Goal: Information Seeking & Learning: Learn about a topic

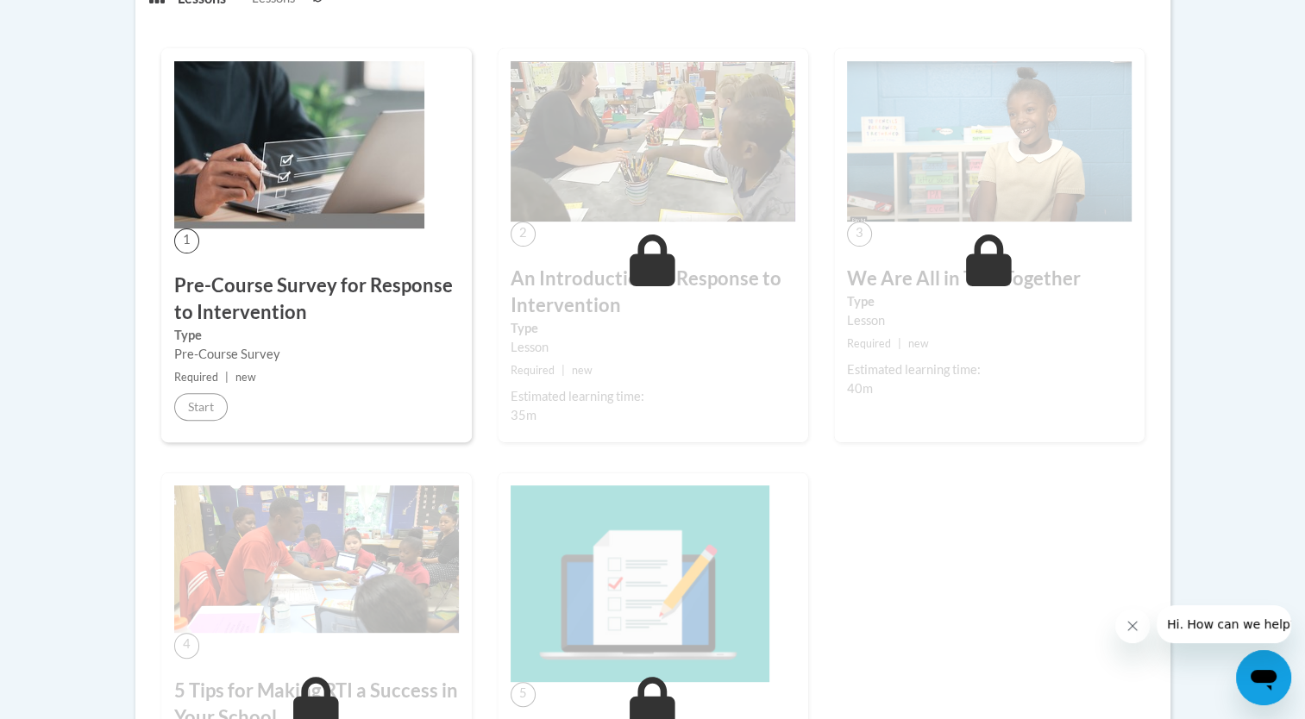
scroll to position [655, 0]
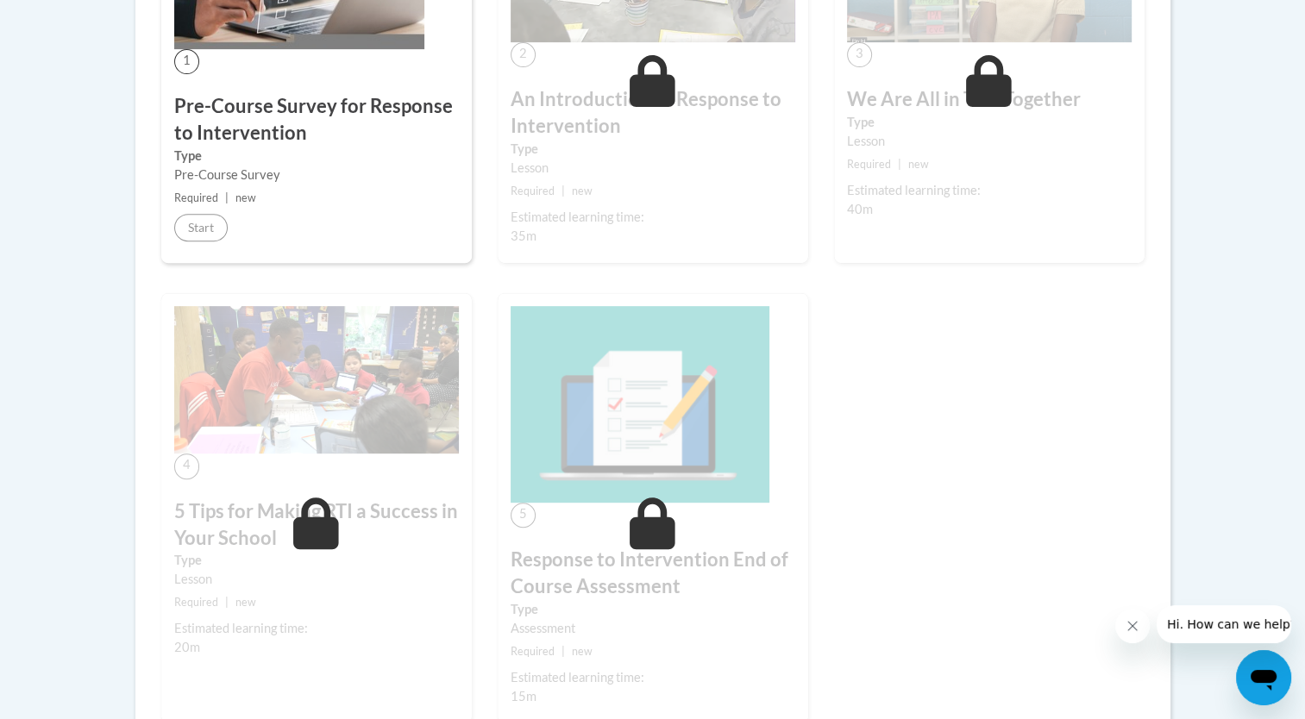
click at [233, 201] on small "Required | new" at bounding box center [316, 198] width 285 height 19
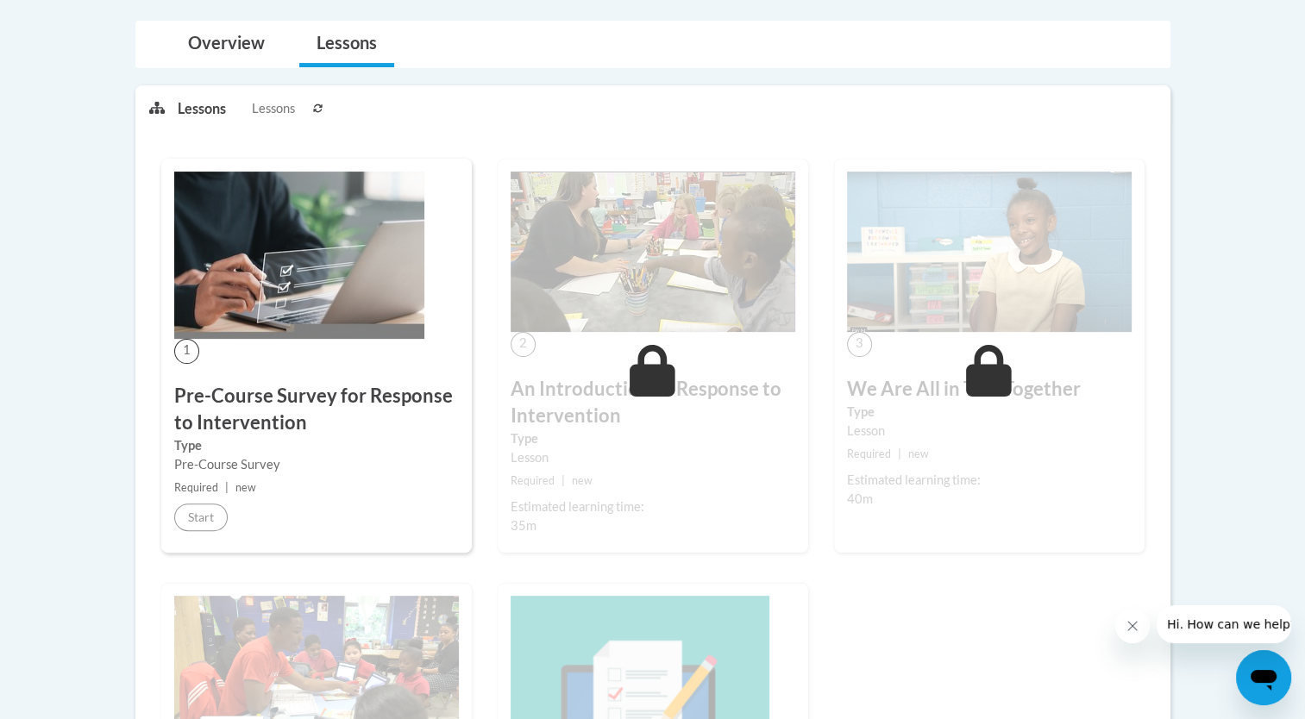
click at [233, 201] on img at bounding box center [299, 255] width 250 height 167
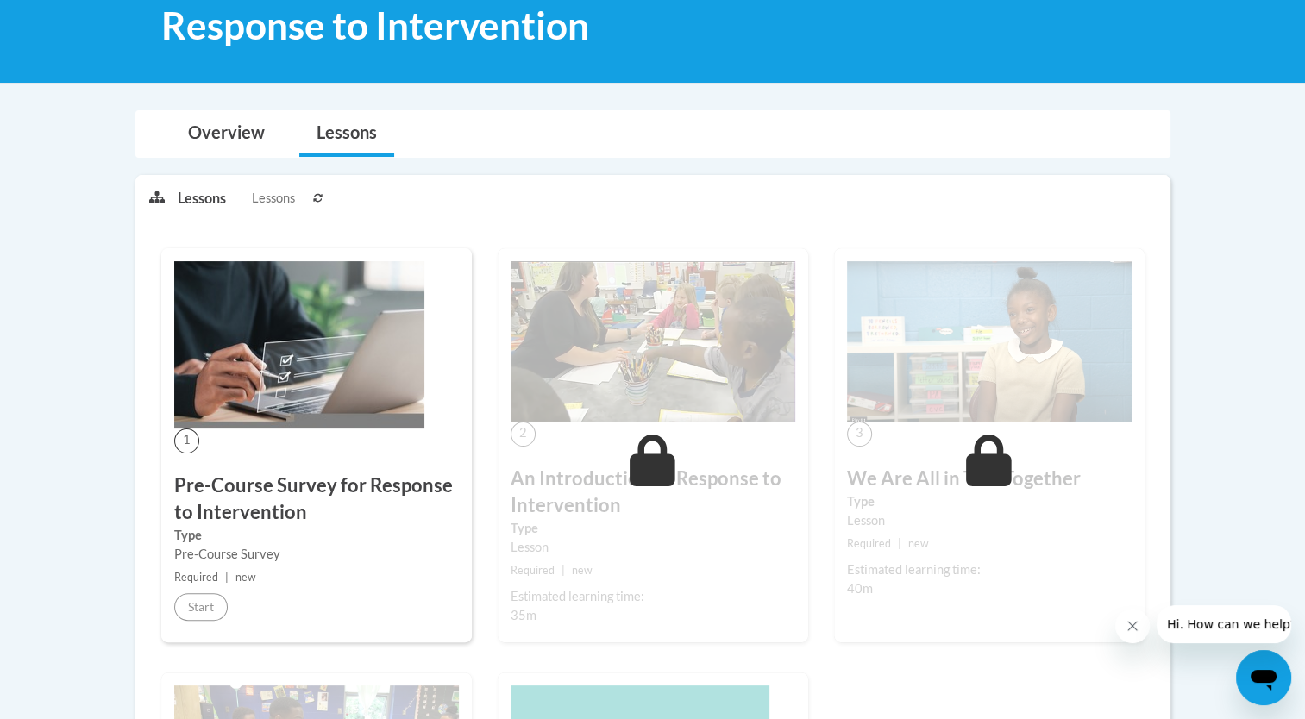
click at [204, 191] on p "Lessons" at bounding box center [202, 198] width 48 height 19
click at [279, 199] on span "Lessons" at bounding box center [273, 198] width 43 height 19
click at [235, 136] on link "Overview" at bounding box center [226, 134] width 111 height 46
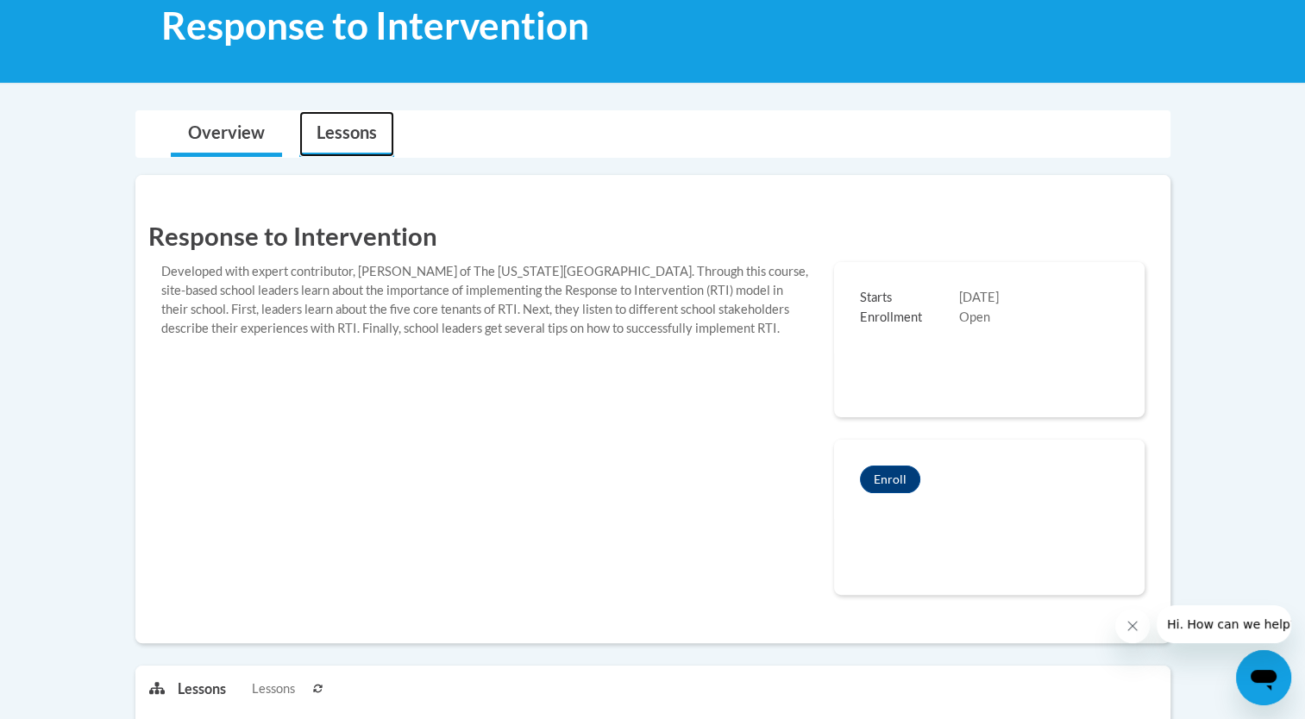
click at [324, 148] on link "Lessons" at bounding box center [346, 134] width 95 height 46
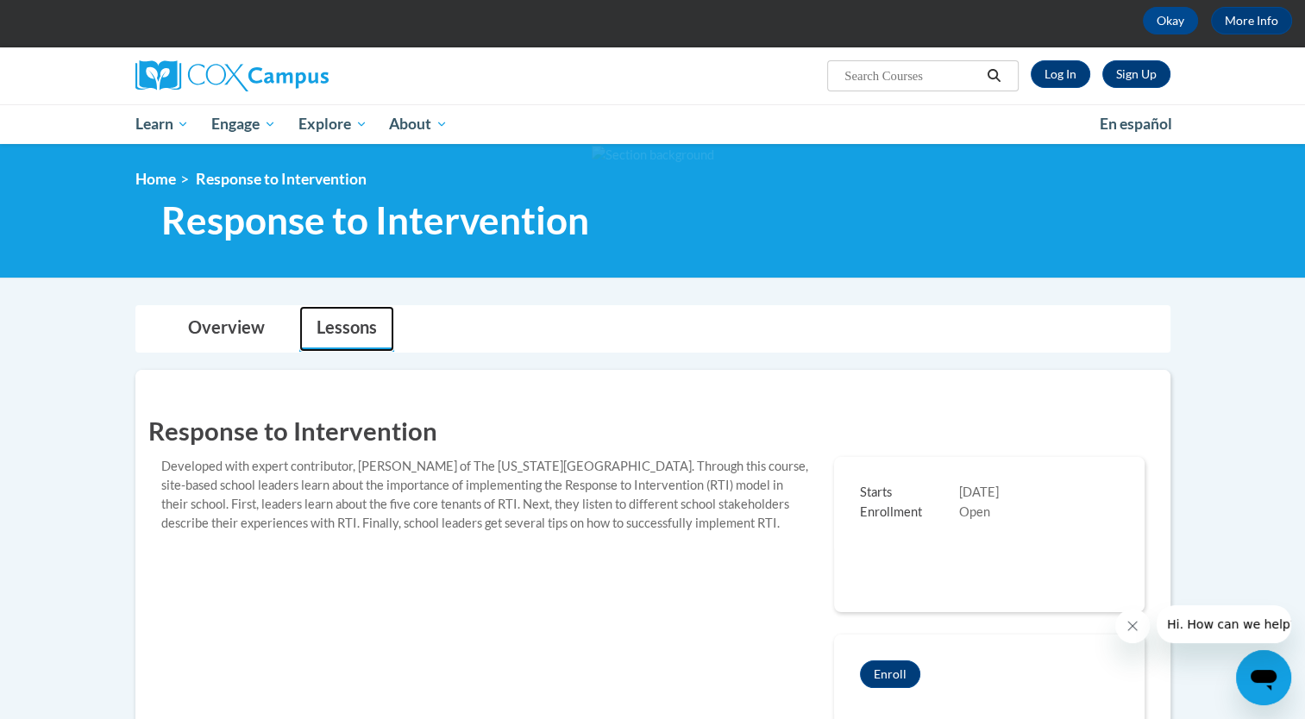
scroll to position [78, 0]
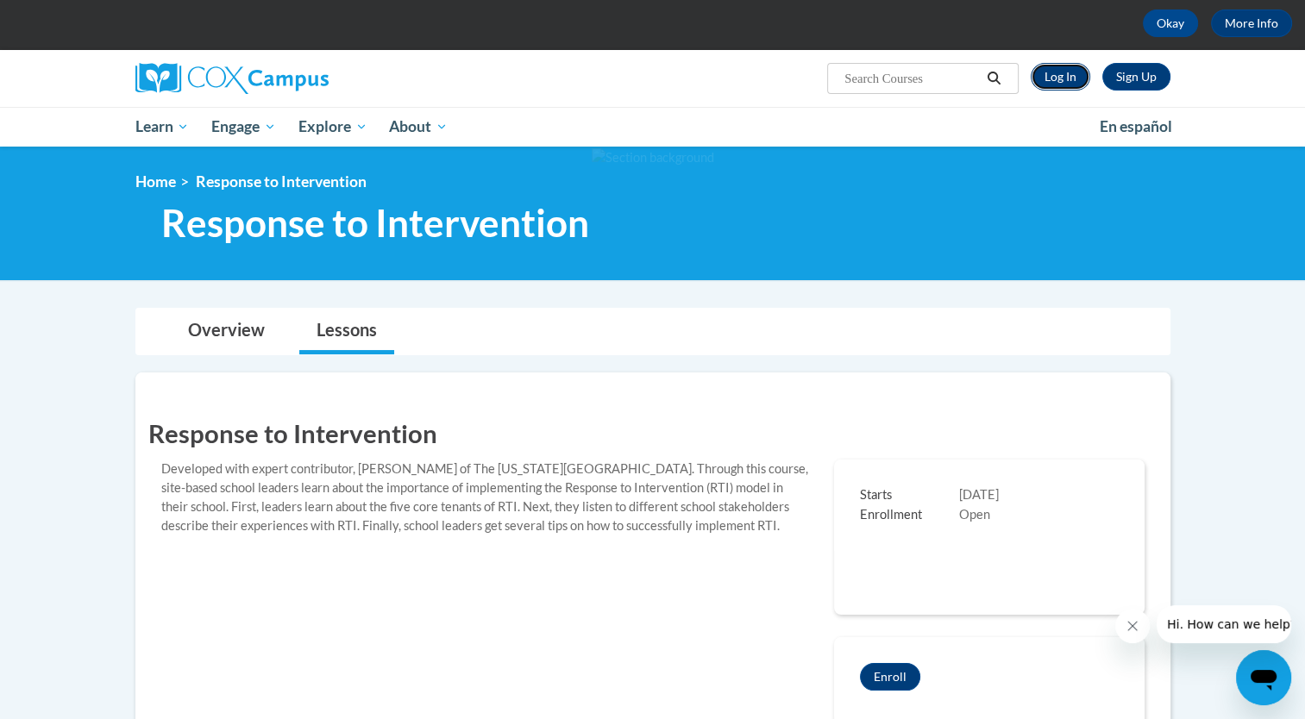
click at [1061, 78] on link "Log In" at bounding box center [1061, 77] width 60 height 28
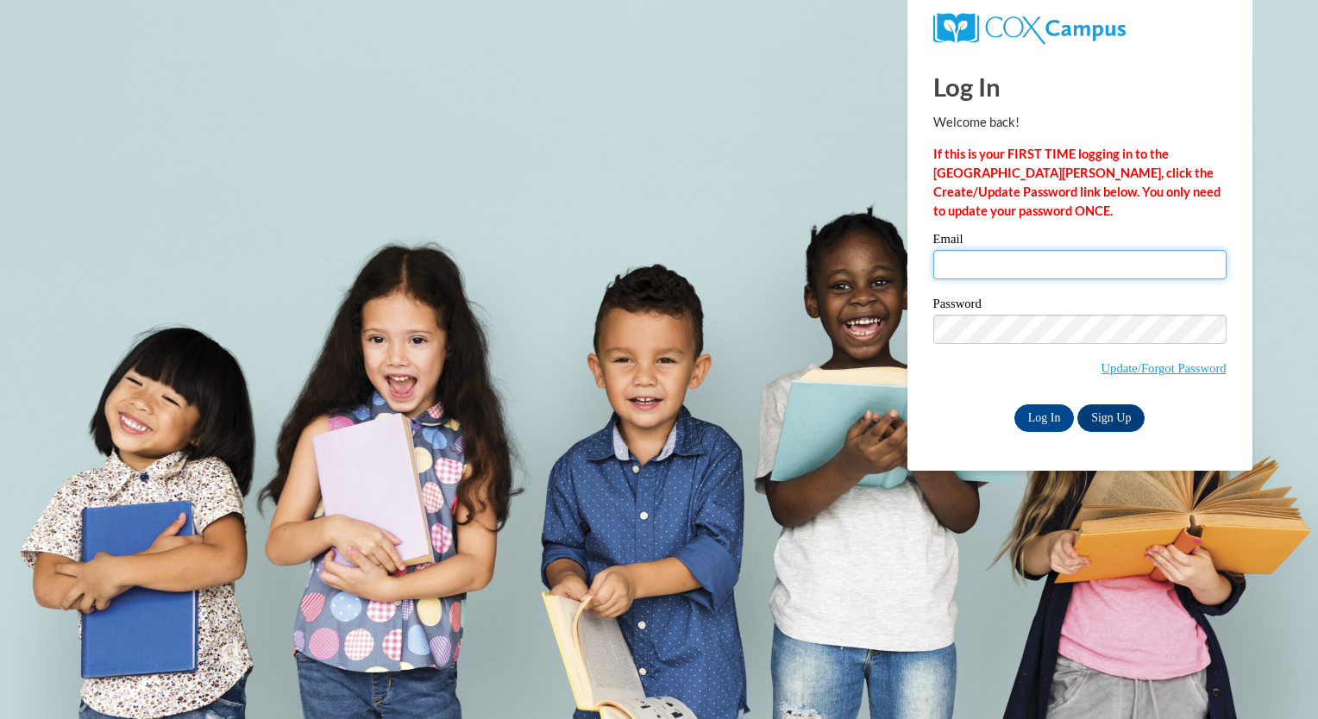
click at [1007, 278] on input "Email" at bounding box center [1079, 264] width 293 height 29
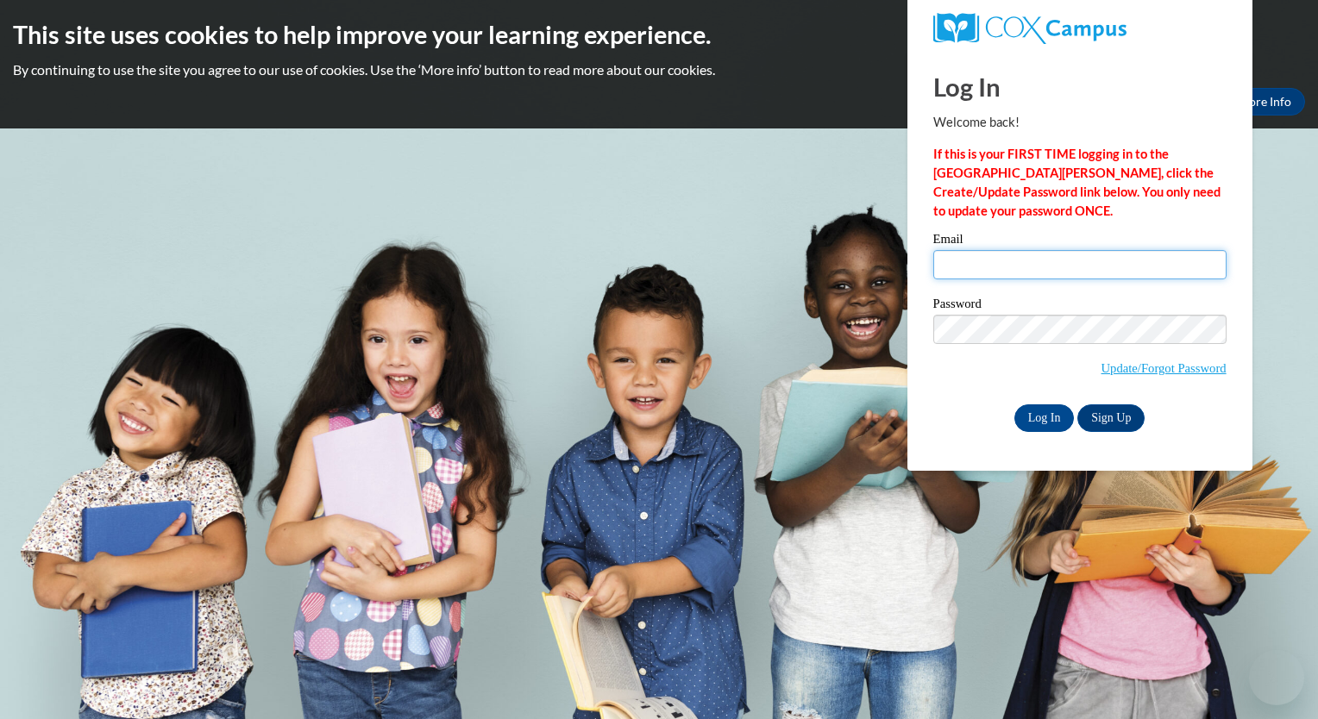
type input "MRKENN3362@ung.edu"
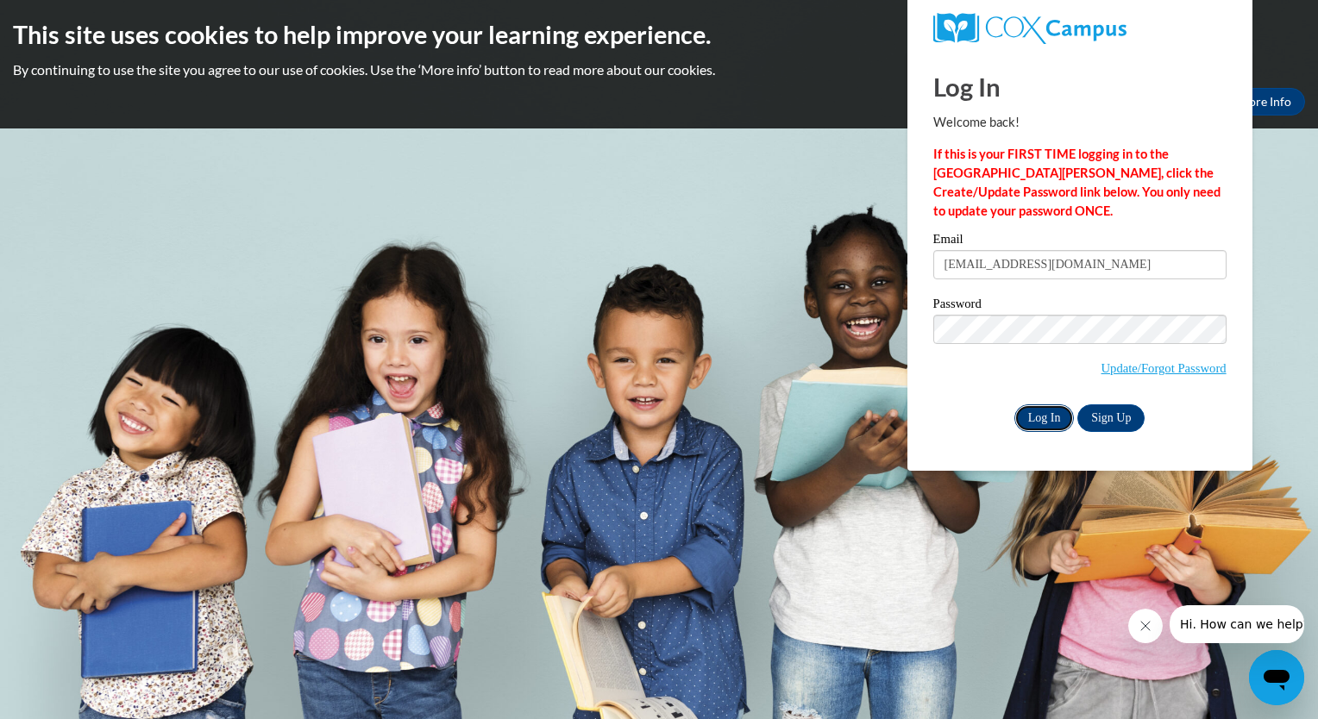
click at [1049, 423] on input "Log In" at bounding box center [1044, 419] width 60 height 28
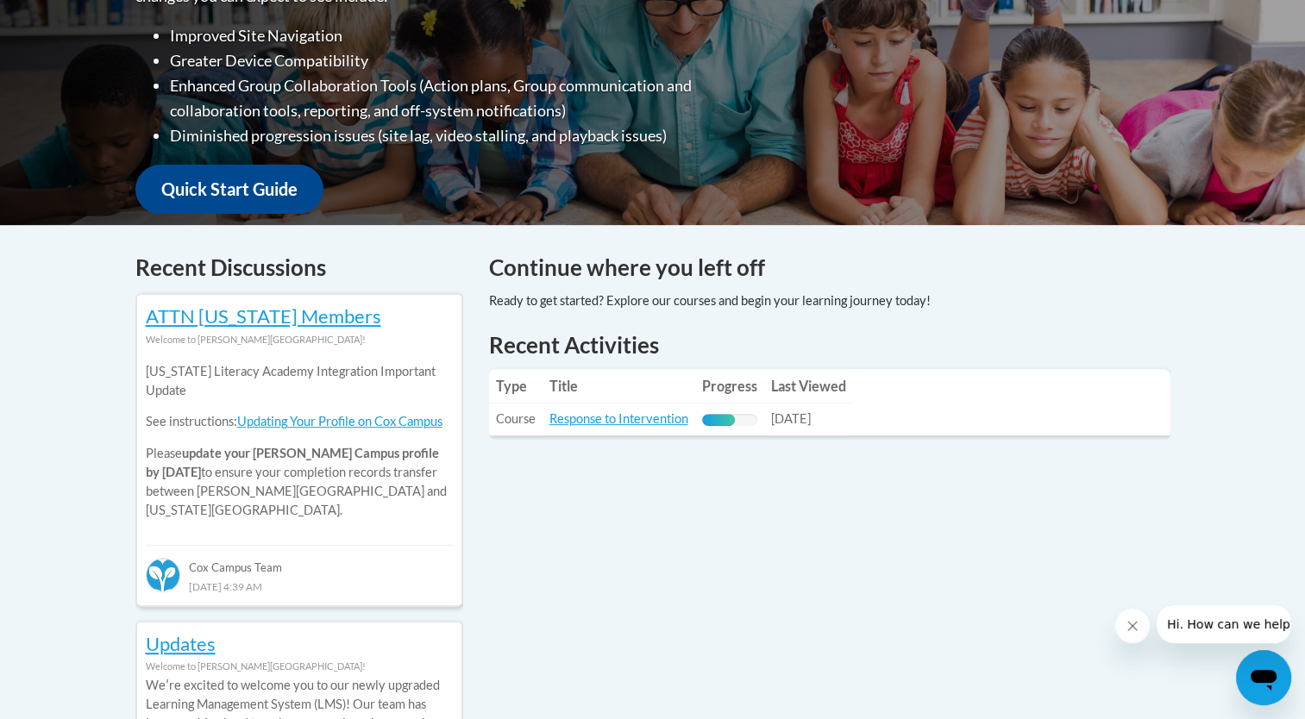
scroll to position [550, 0]
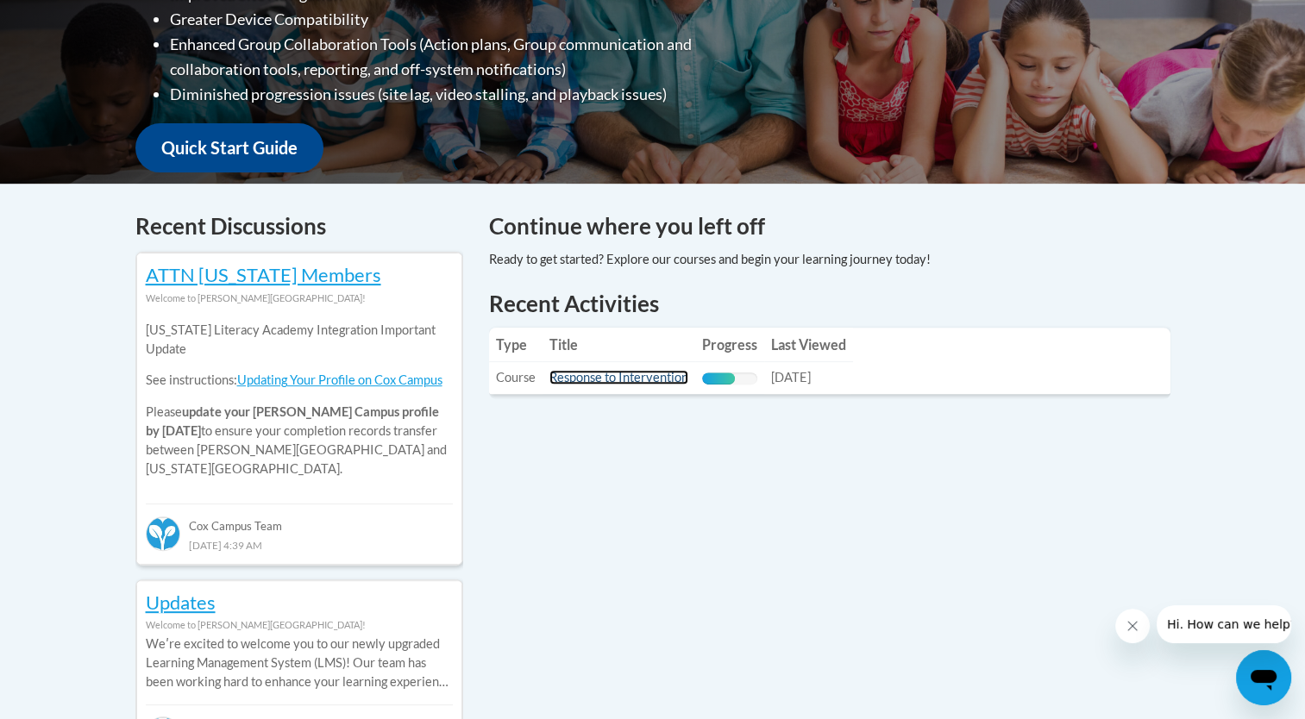
click at [642, 373] on link "Response to Intervention" at bounding box center [618, 377] width 139 height 15
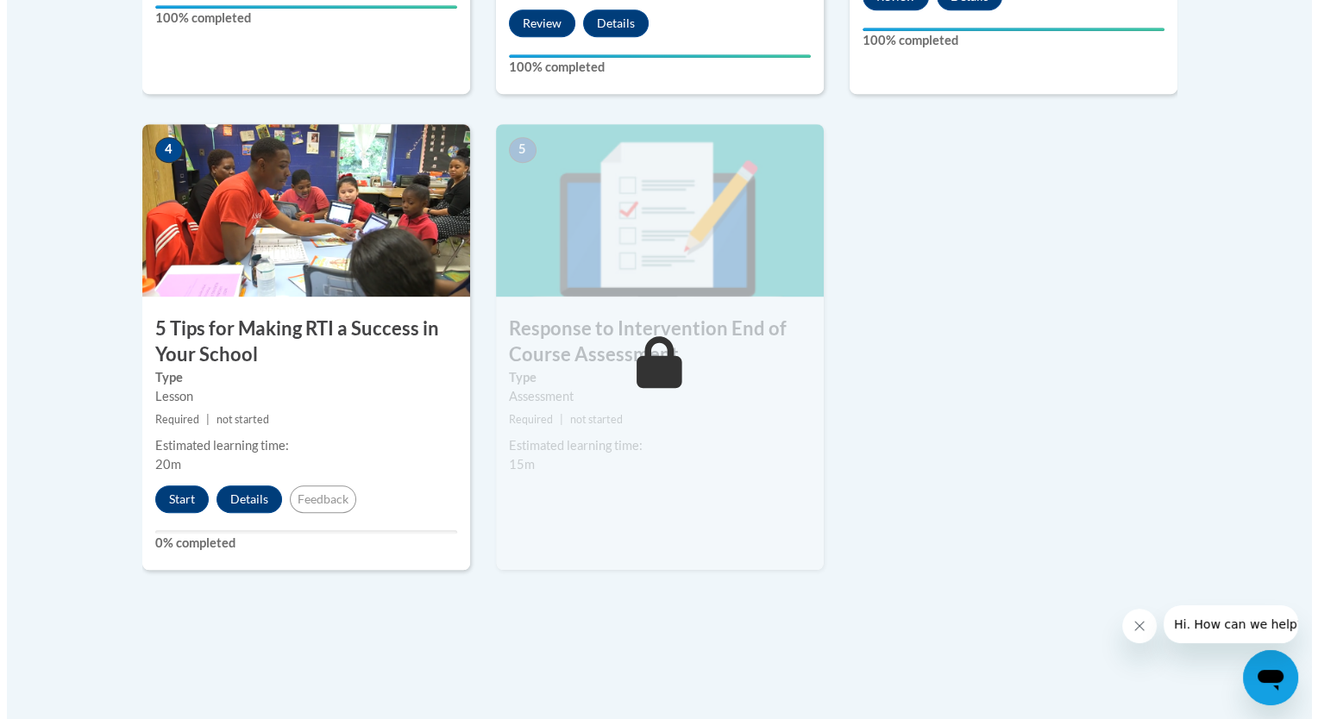
scroll to position [949, 0]
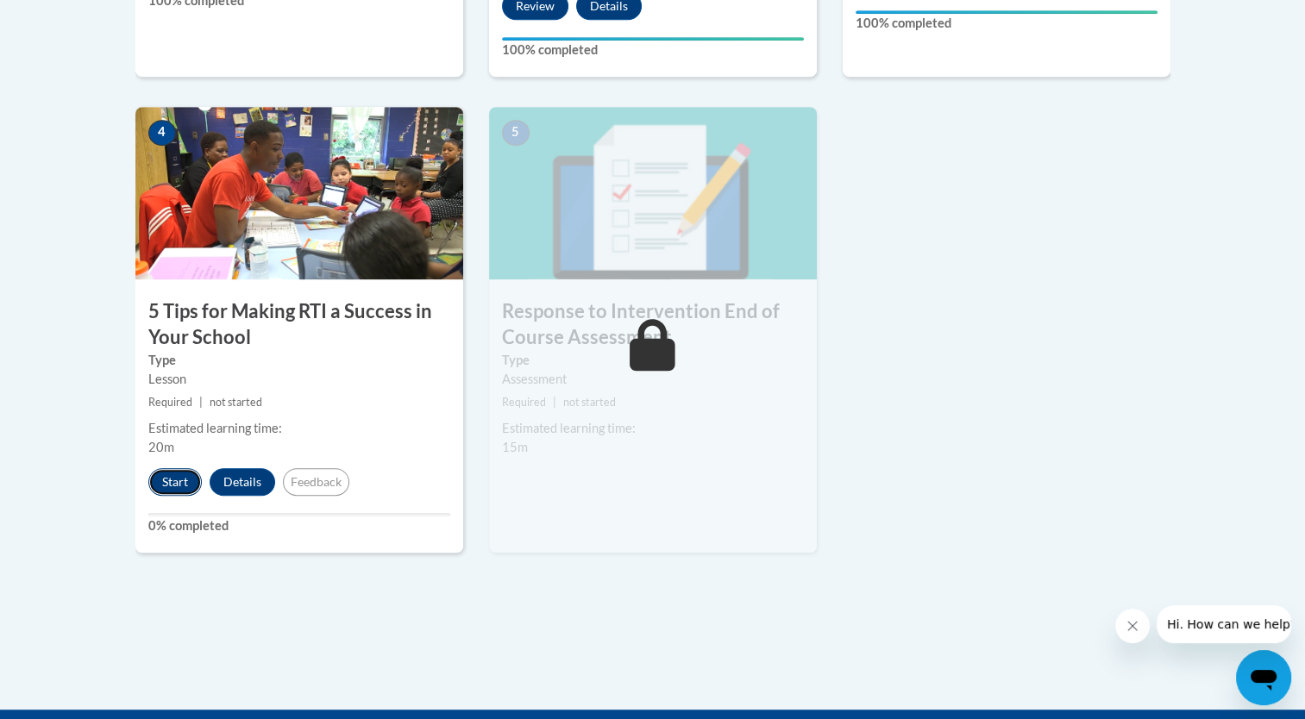
click at [176, 478] on button "Start" at bounding box center [174, 482] width 53 height 28
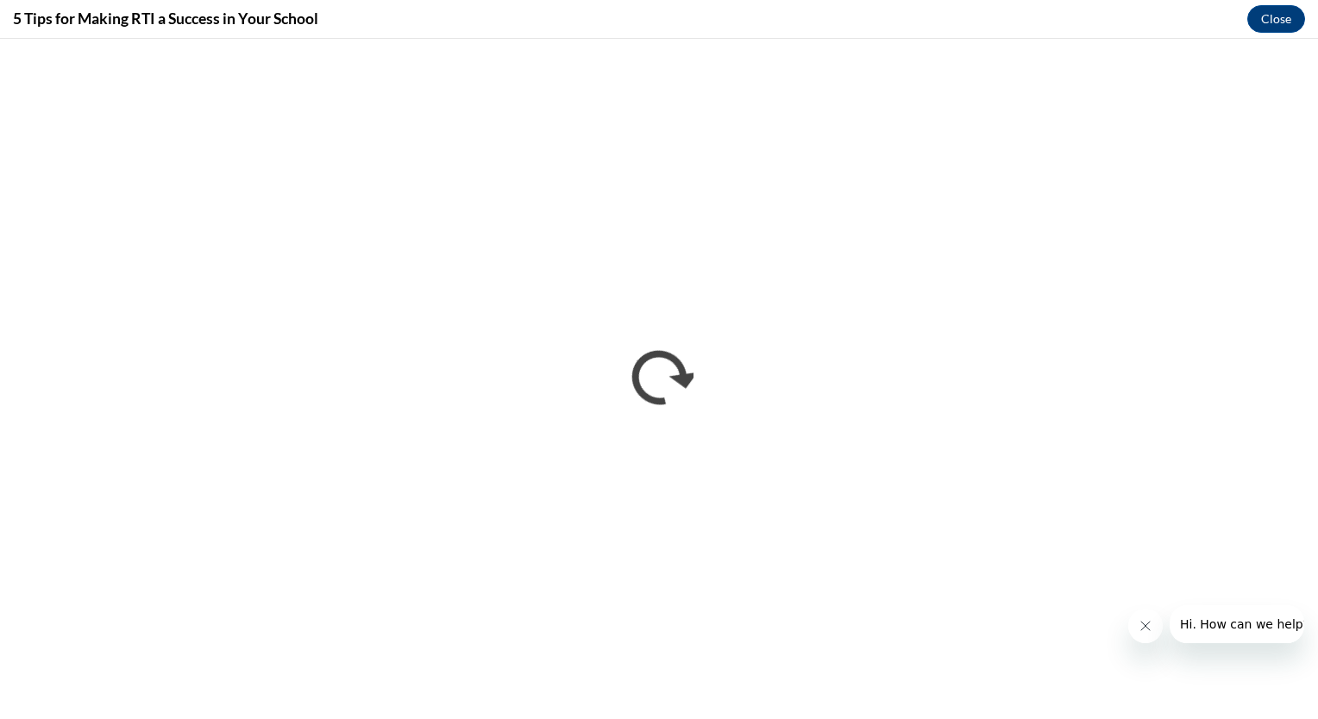
scroll to position [0, 0]
